Goal: Find specific page/section: Find specific page/section

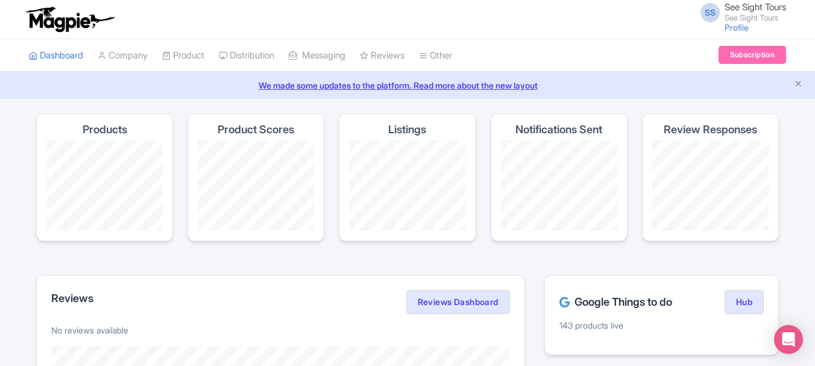
drag, startPoint x: 797, startPoint y: 84, endPoint x: 722, endPoint y: 105, distance: 78.1
click at [797, 86] on icon "Close announcement" at bounding box center [798, 83] width 9 height 9
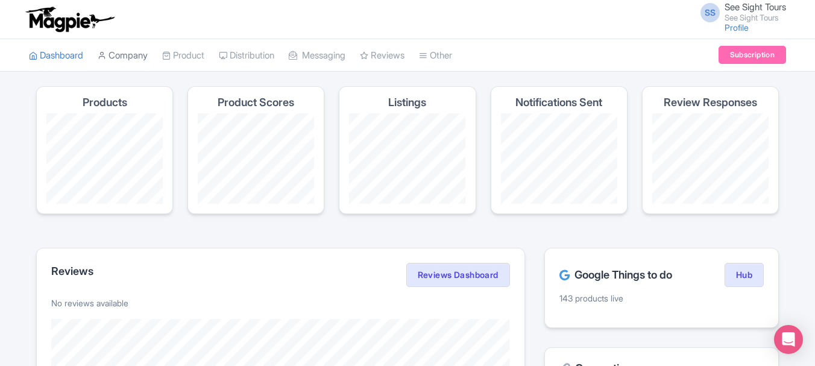
click at [142, 51] on link "Company" at bounding box center [123, 55] width 50 height 33
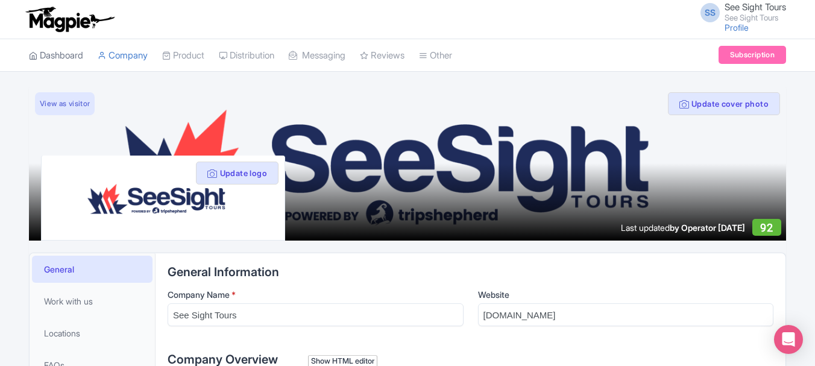
click at [72, 55] on link "Dashboard" at bounding box center [56, 55] width 54 height 33
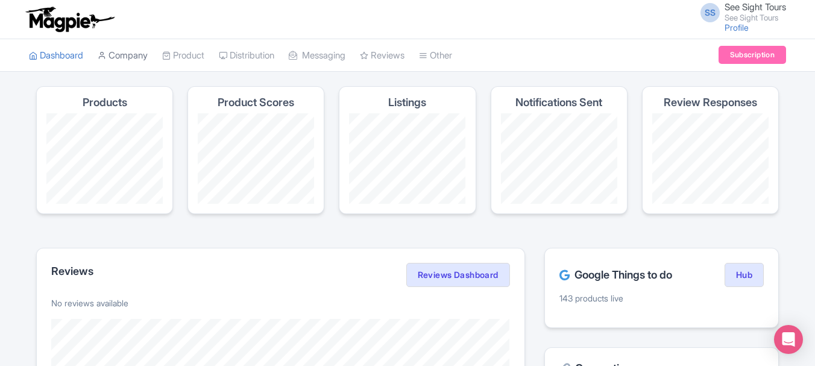
click at [134, 48] on link "Company" at bounding box center [123, 55] width 50 height 33
click at [216, 88] on link "My Products" at bounding box center [220, 86] width 115 height 19
click at [213, 84] on link "My Products" at bounding box center [220, 86] width 115 height 19
